Goal: Use online tool/utility: Utilize a website feature to perform a specific function

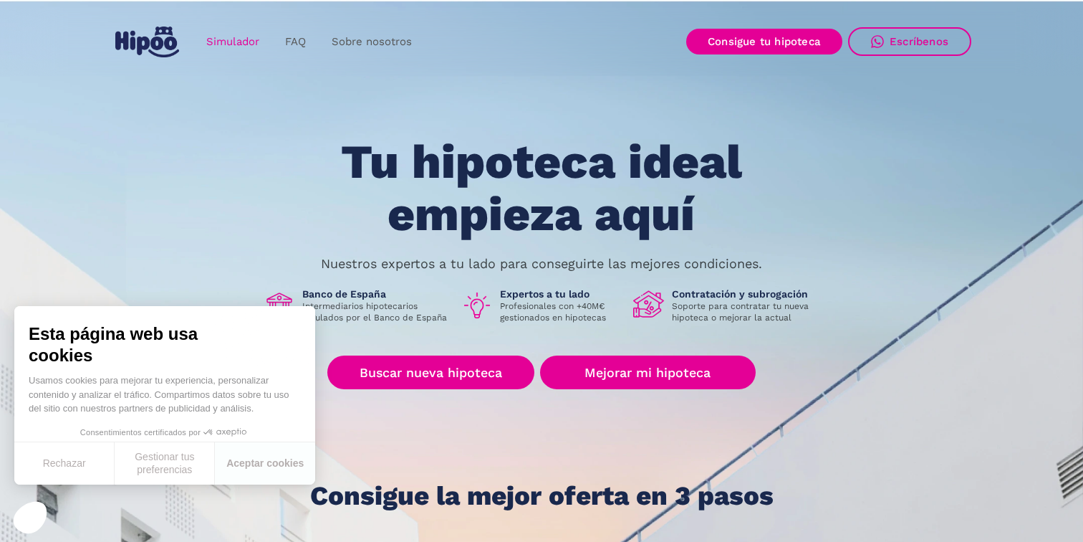
click at [245, 44] on link "Simulador" at bounding box center [232, 42] width 79 height 28
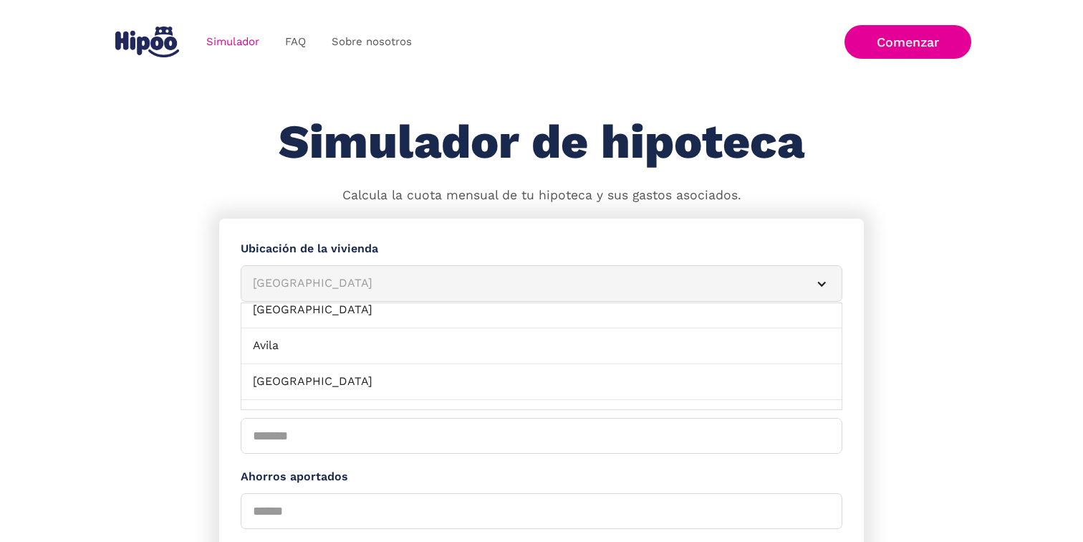
scroll to position [133, 0]
click at [461, 272] on article "[GEOGRAPHIC_DATA]" at bounding box center [542, 283] width 602 height 37
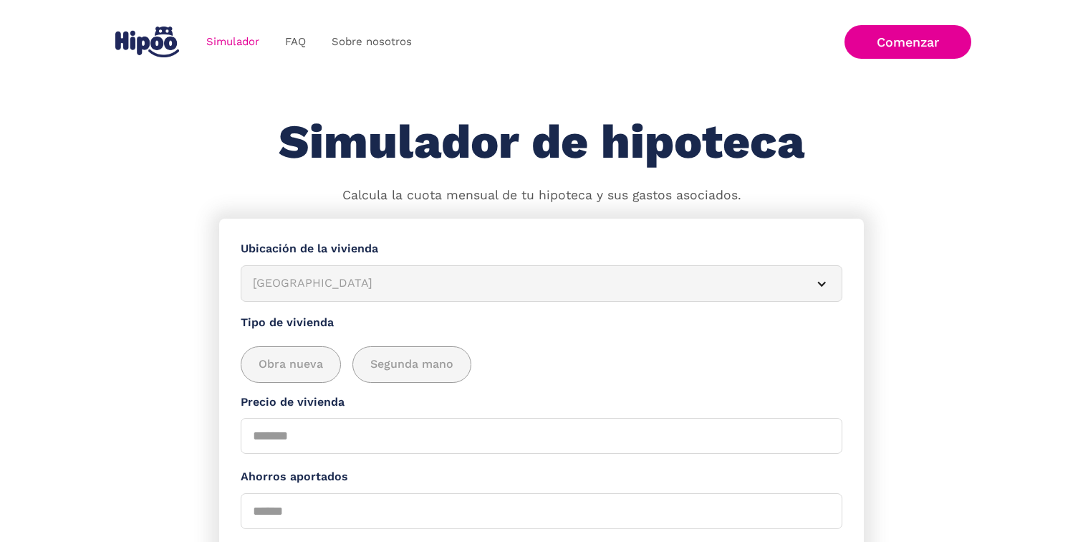
click at [461, 272] on article "[GEOGRAPHIC_DATA]" at bounding box center [542, 283] width 602 height 37
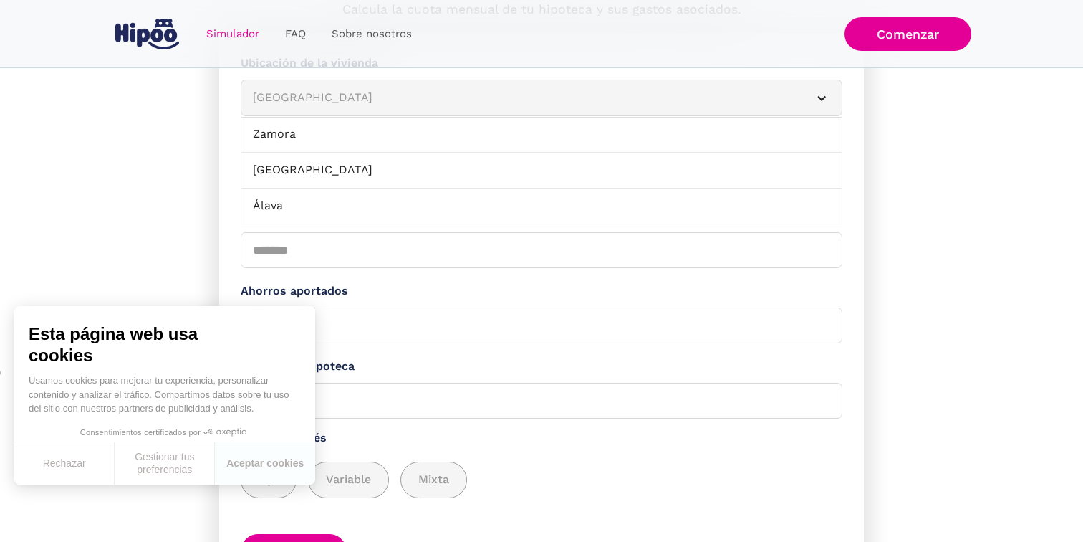
scroll to position [0, 0]
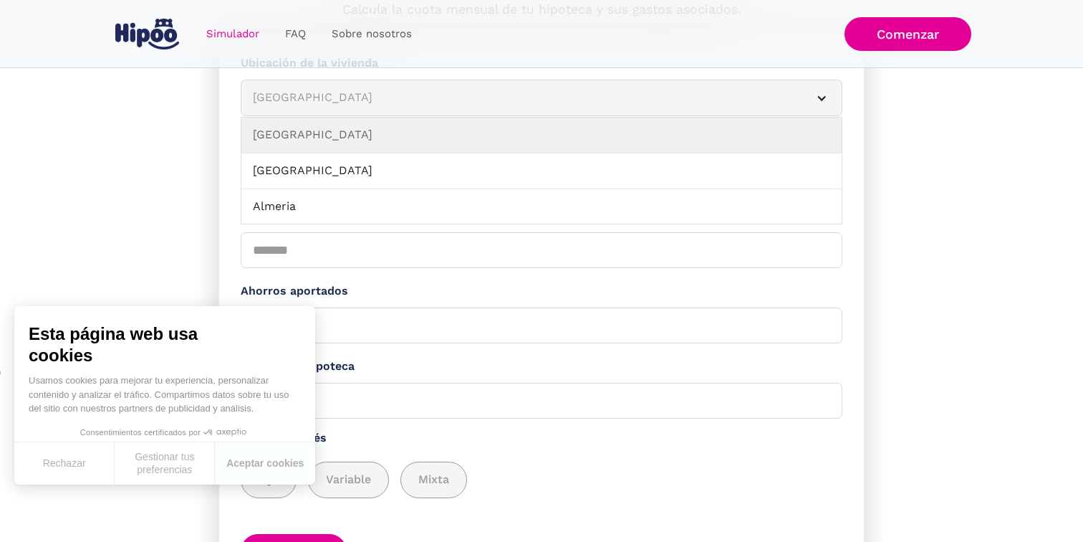
click at [322, 111] on article "Albacete" at bounding box center [542, 98] width 602 height 37
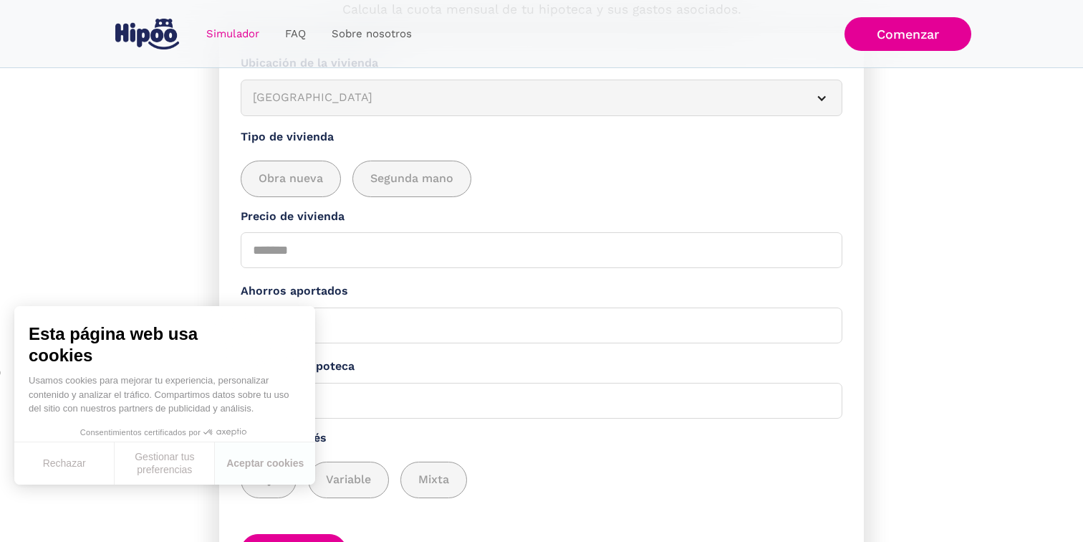
click at [322, 111] on article "Albacete" at bounding box center [542, 98] width 602 height 37
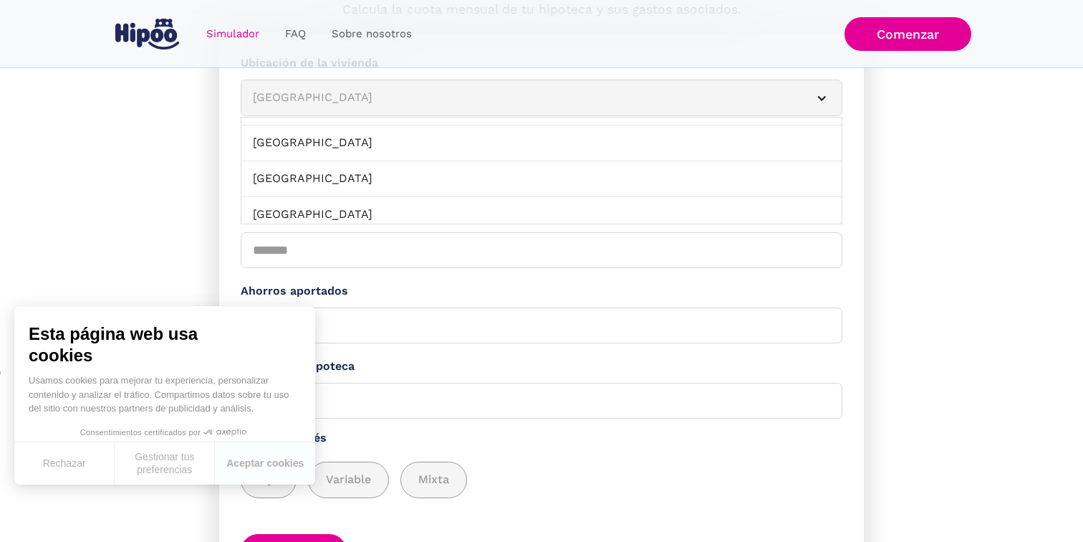
scroll to position [1579, 0]
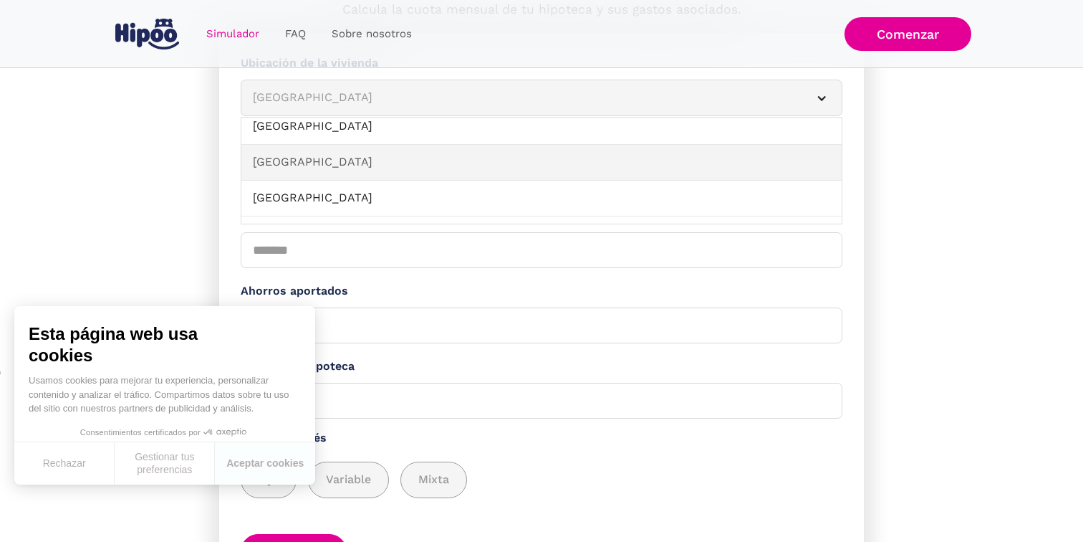
click at [294, 156] on link "Valencia" at bounding box center [541, 163] width 600 height 36
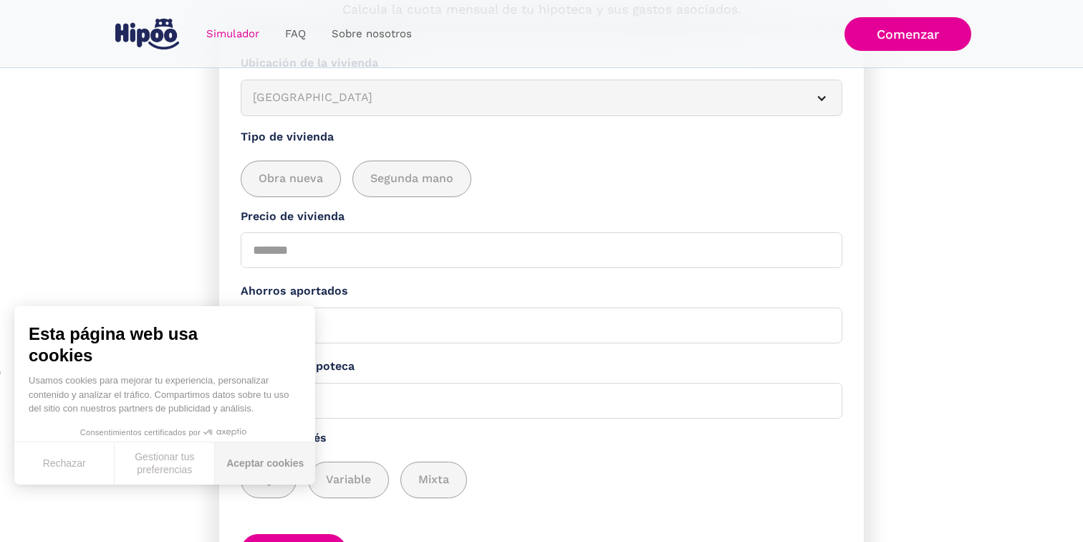
click at [272, 457] on button "Aceptar cookies" at bounding box center [265, 463] width 100 height 42
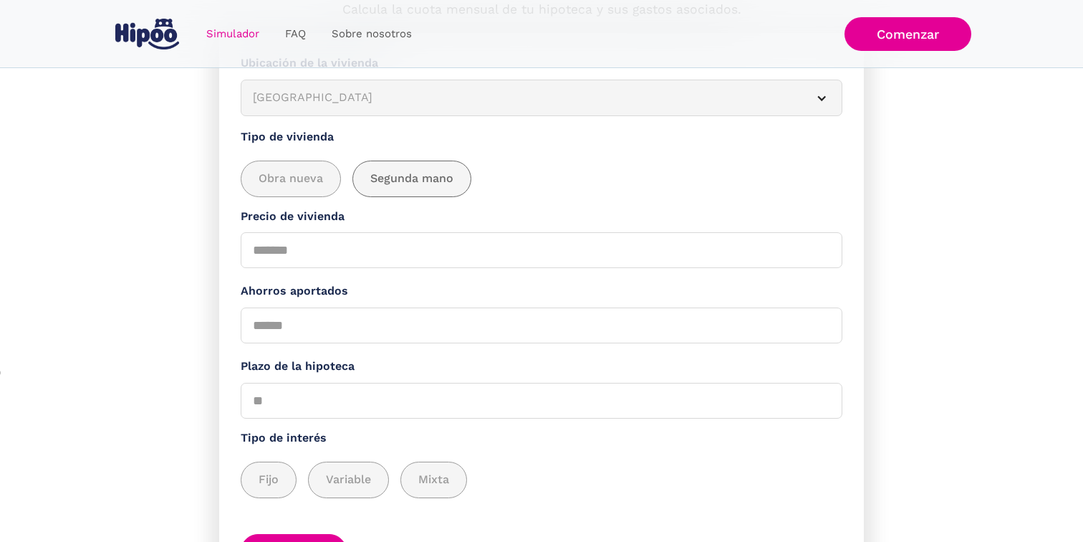
click at [399, 178] on span "Segunda mano" at bounding box center [411, 179] width 83 height 18
drag, startPoint x: 304, startPoint y: 255, endPoint x: 237, endPoint y: 255, distance: 66.6
click at [237, 255] on form "**********" at bounding box center [541, 311] width 645 height 557
click at [277, 249] on input "******" at bounding box center [542, 250] width 602 height 36
type input "******"
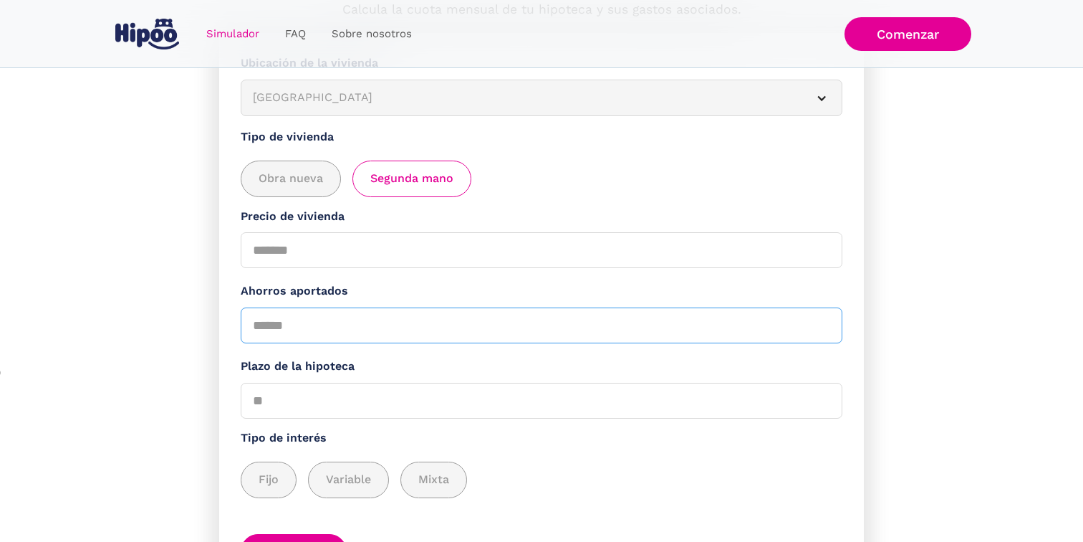
click at [294, 313] on input "Ahorros aportados" at bounding box center [542, 325] width 602 height 36
type input "******"
click at [283, 408] on input "Plazo de la hipoteca" at bounding box center [542, 401] width 602 height 36
type input "**"
click at [267, 474] on span "Fijo" at bounding box center [269, 480] width 20 height 18
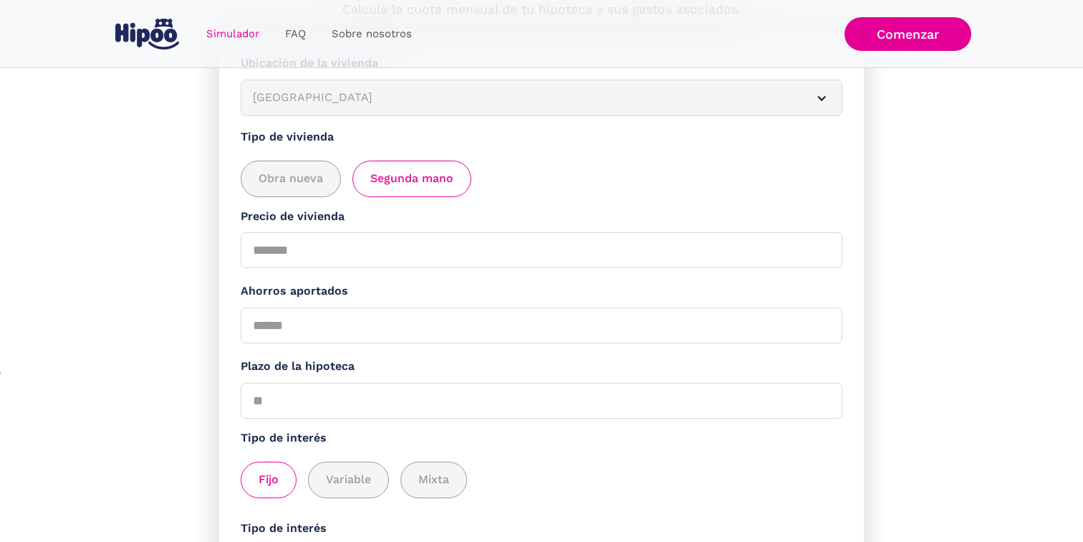
click at [413, 439] on label "Tipo de interés" at bounding box center [542, 438] width 602 height 18
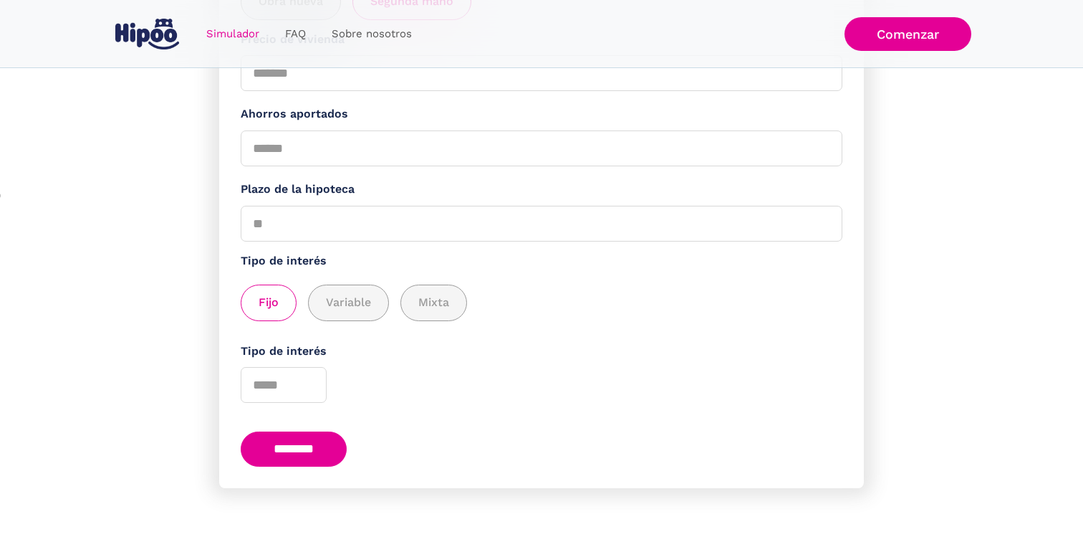
click at [313, 445] on input "********" at bounding box center [294, 448] width 106 height 35
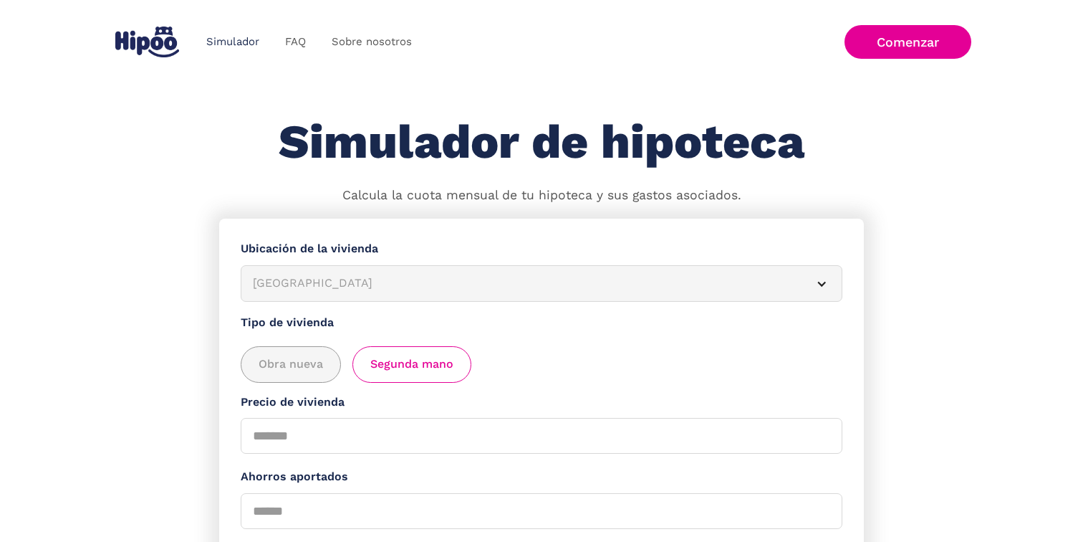
click at [241, 43] on link "Simulador" at bounding box center [232, 42] width 79 height 28
click at [228, 43] on link "Simulador" at bounding box center [232, 42] width 79 height 28
click at [281, 37] on link "FAQ" at bounding box center [295, 42] width 47 height 28
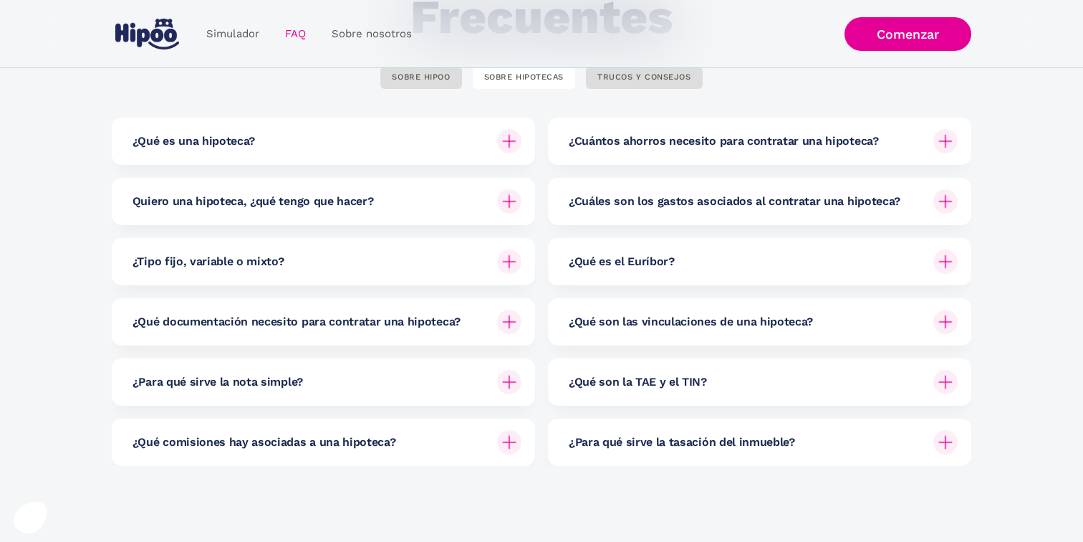
scroll to position [183, 0]
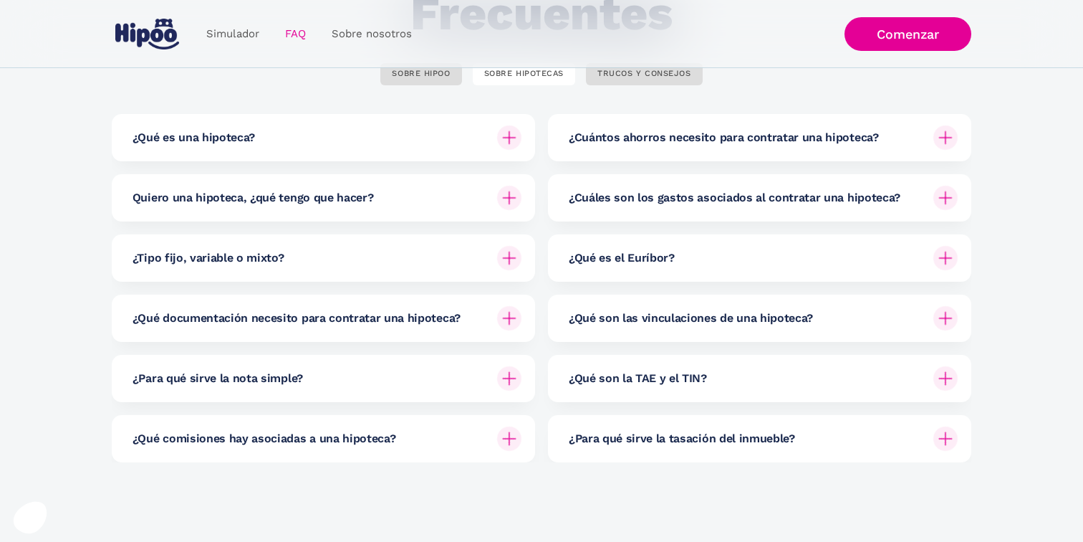
click at [644, 250] on h6 "¿Qué es el Euríbor?" at bounding box center [622, 258] width 106 height 16
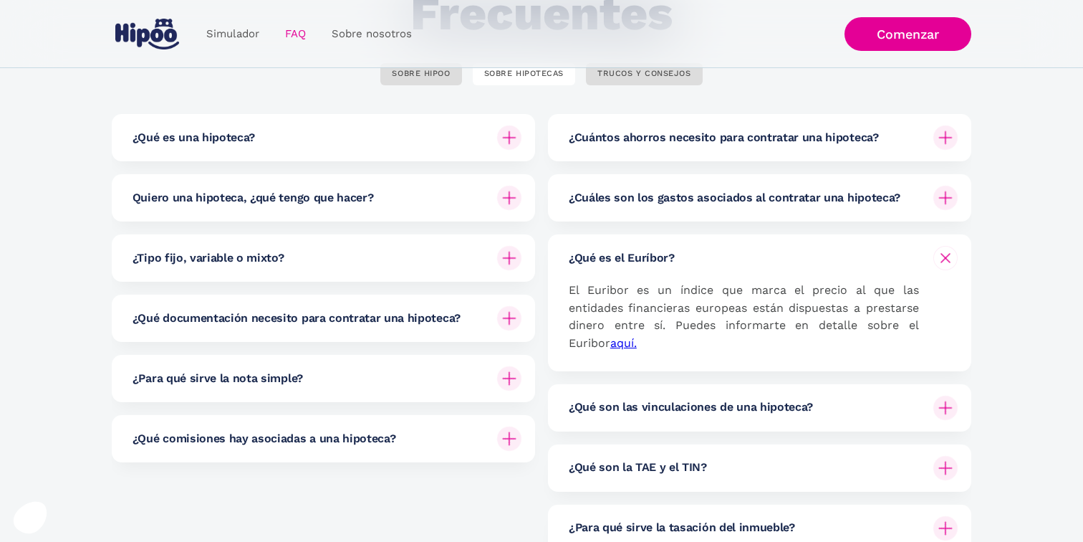
click at [610, 339] on link "aquí." at bounding box center [623, 343] width 27 height 14
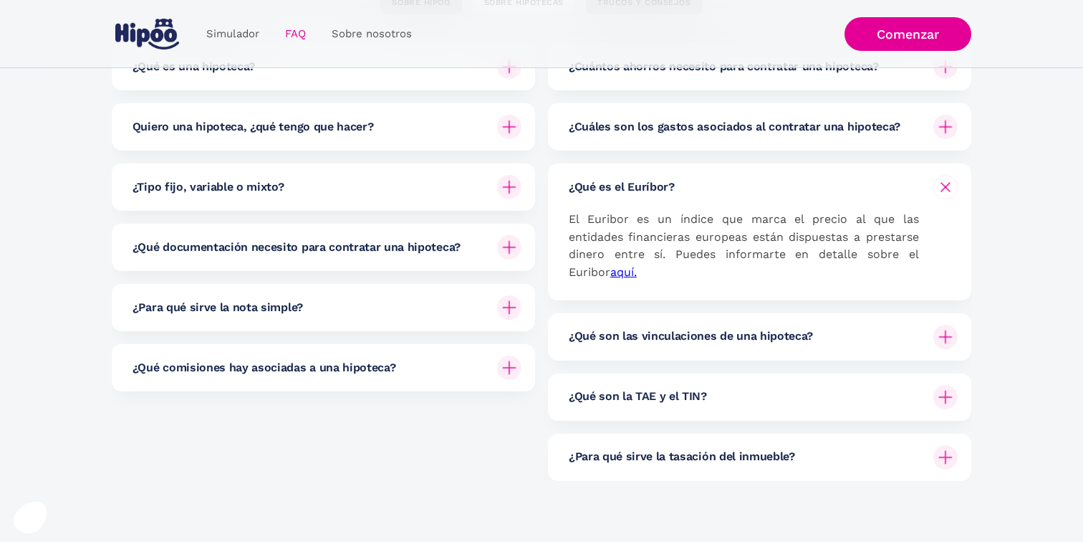
scroll to position [0, 0]
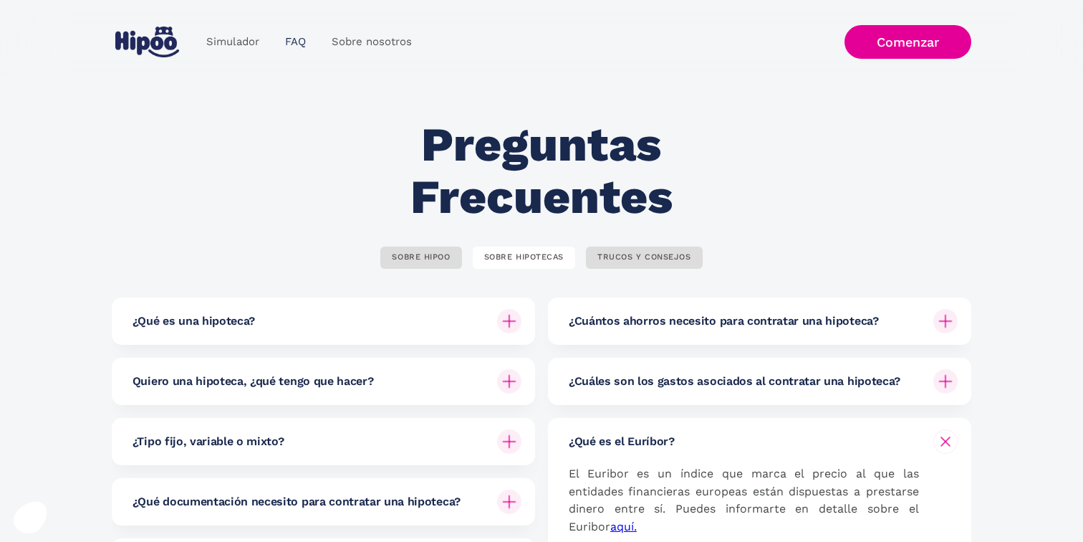
click at [284, 37] on link "FAQ" at bounding box center [295, 42] width 47 height 28
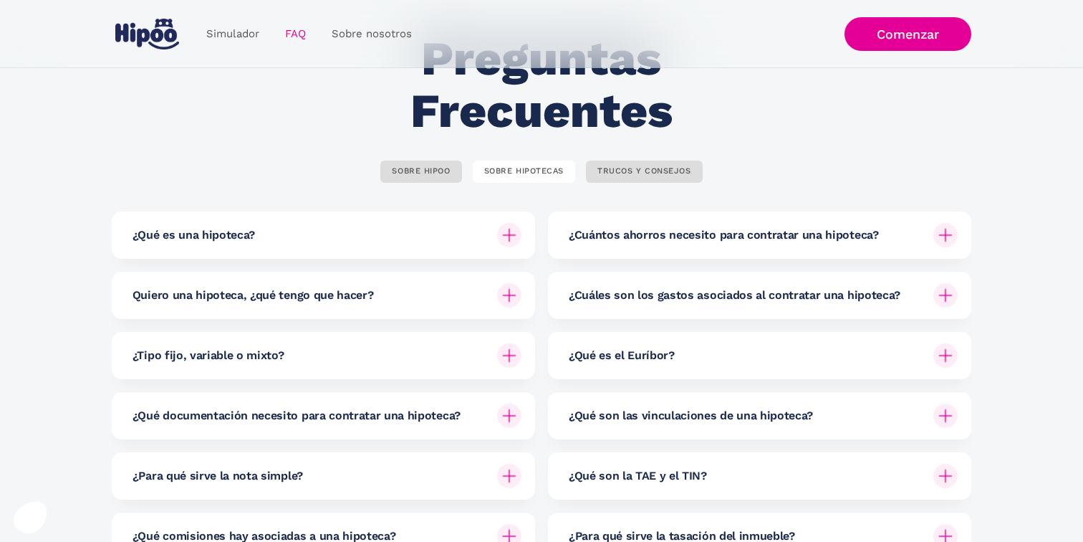
scroll to position [149, 0]
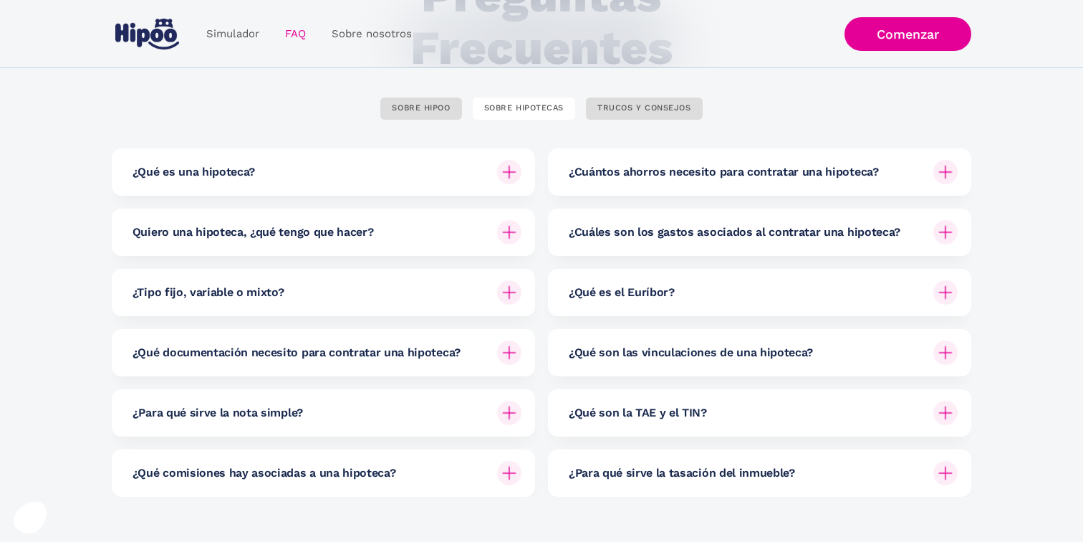
click at [741, 173] on h6 "¿Cuántos ahorros necesito para contratar una hipoteca?" at bounding box center [724, 172] width 310 height 16
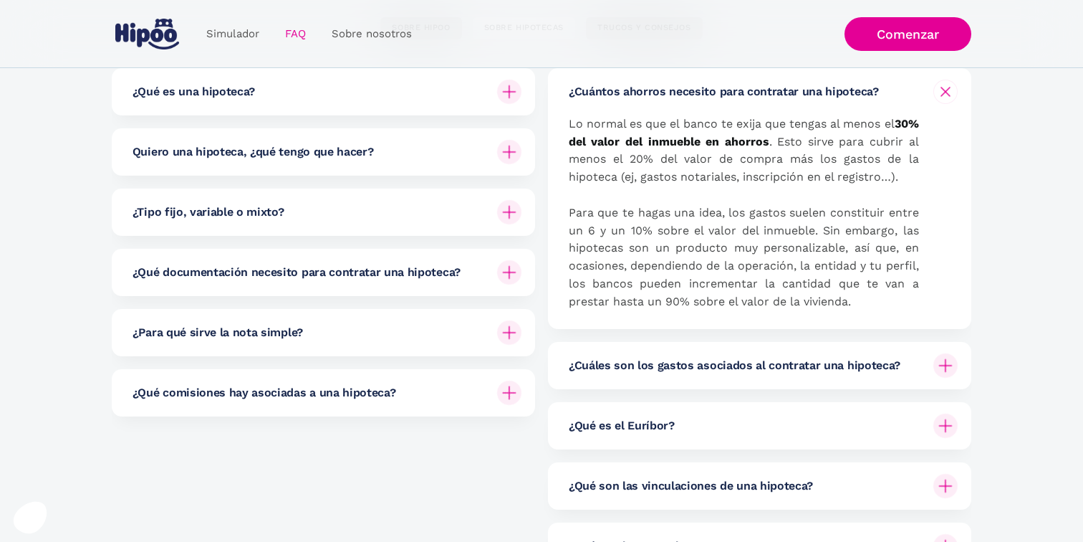
scroll to position [256, 0]
